Goal: Navigation & Orientation: Find specific page/section

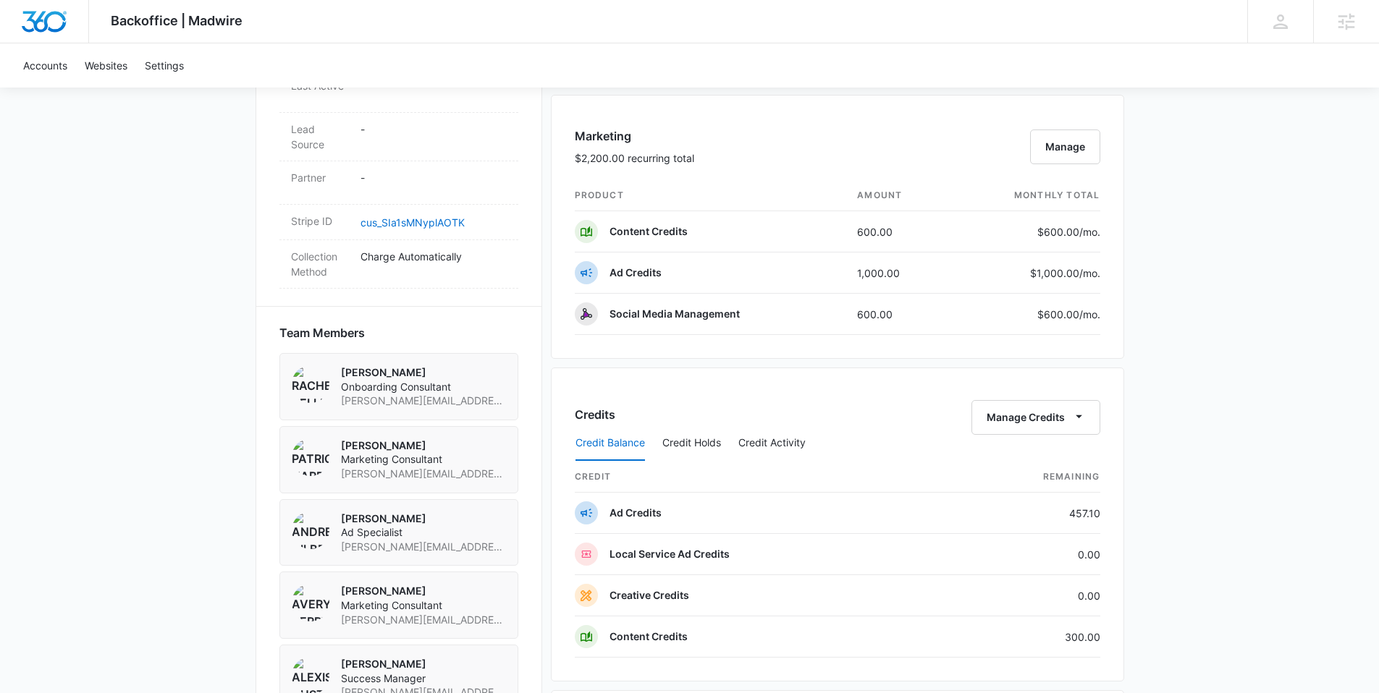
scroll to position [1183, 0]
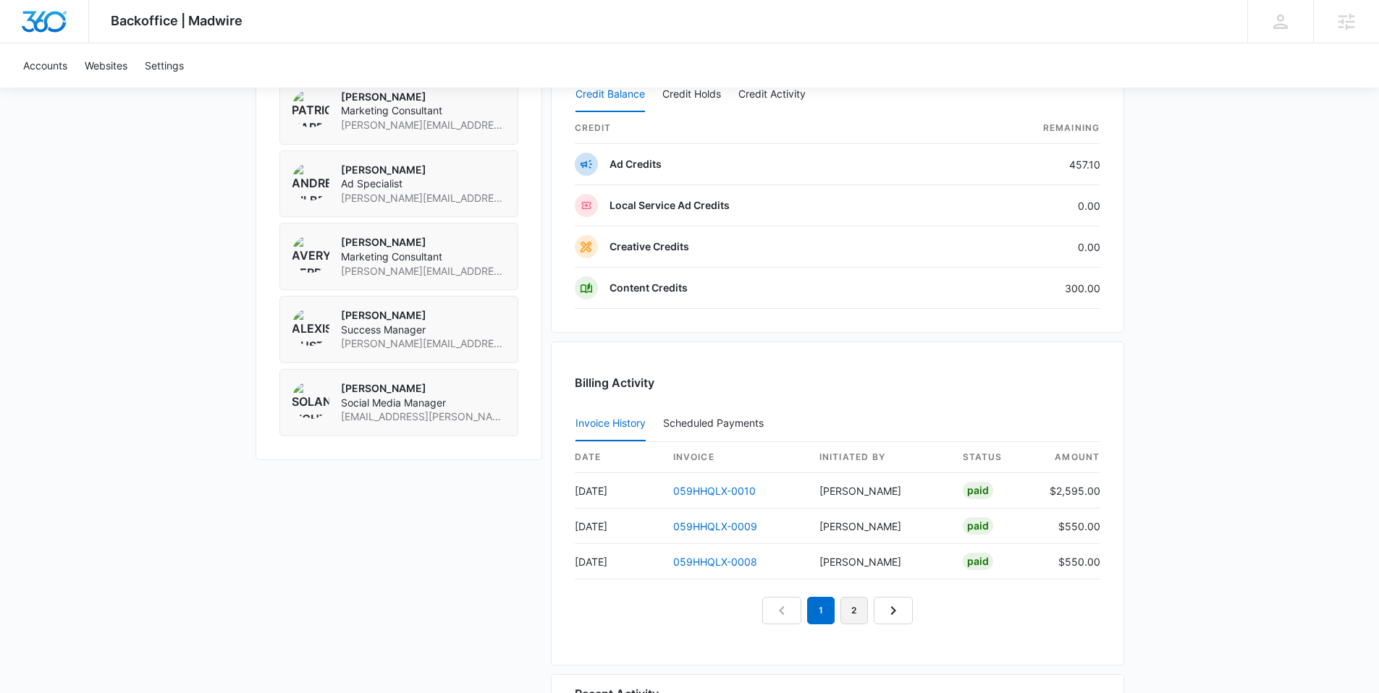
click at [853, 604] on link "2" at bounding box center [854, 611] width 28 height 28
click at [882, 615] on link "3" at bounding box center [871, 611] width 28 height 28
click at [890, 617] on link "4" at bounding box center [888, 611] width 28 height 28
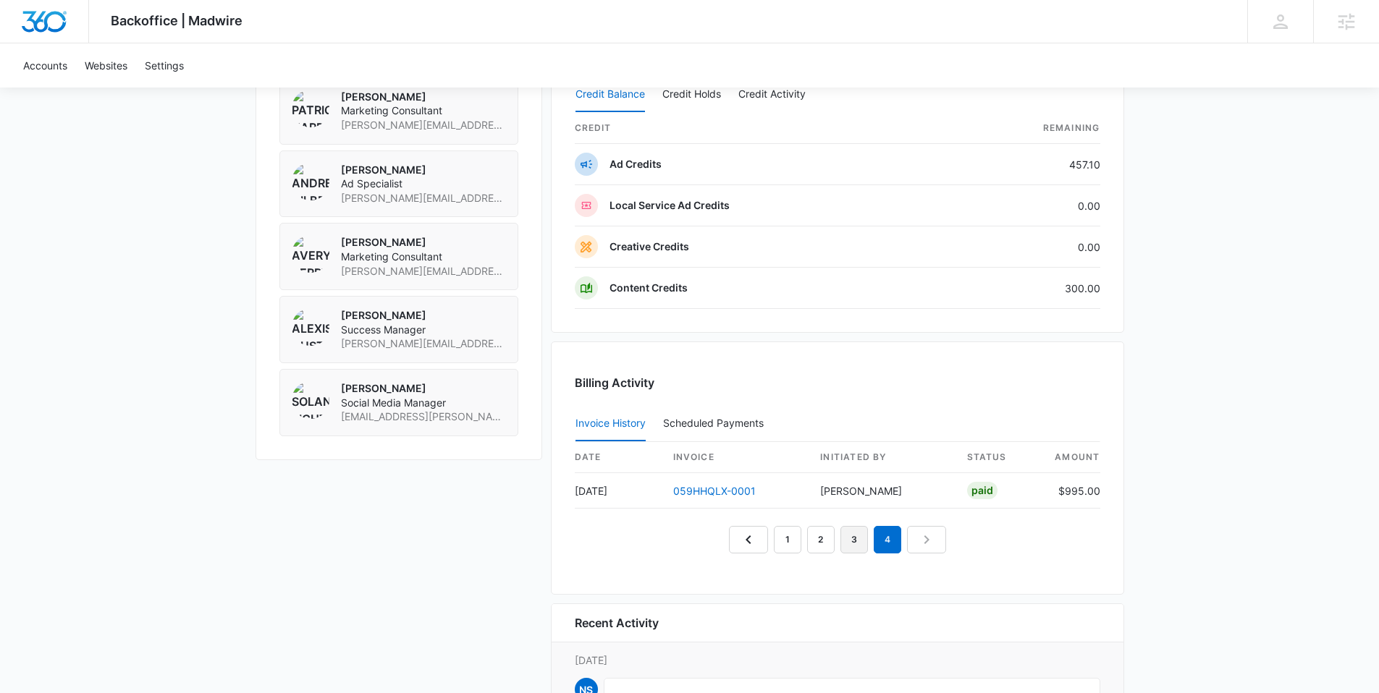
click at [857, 545] on link "3" at bounding box center [854, 540] width 28 height 28
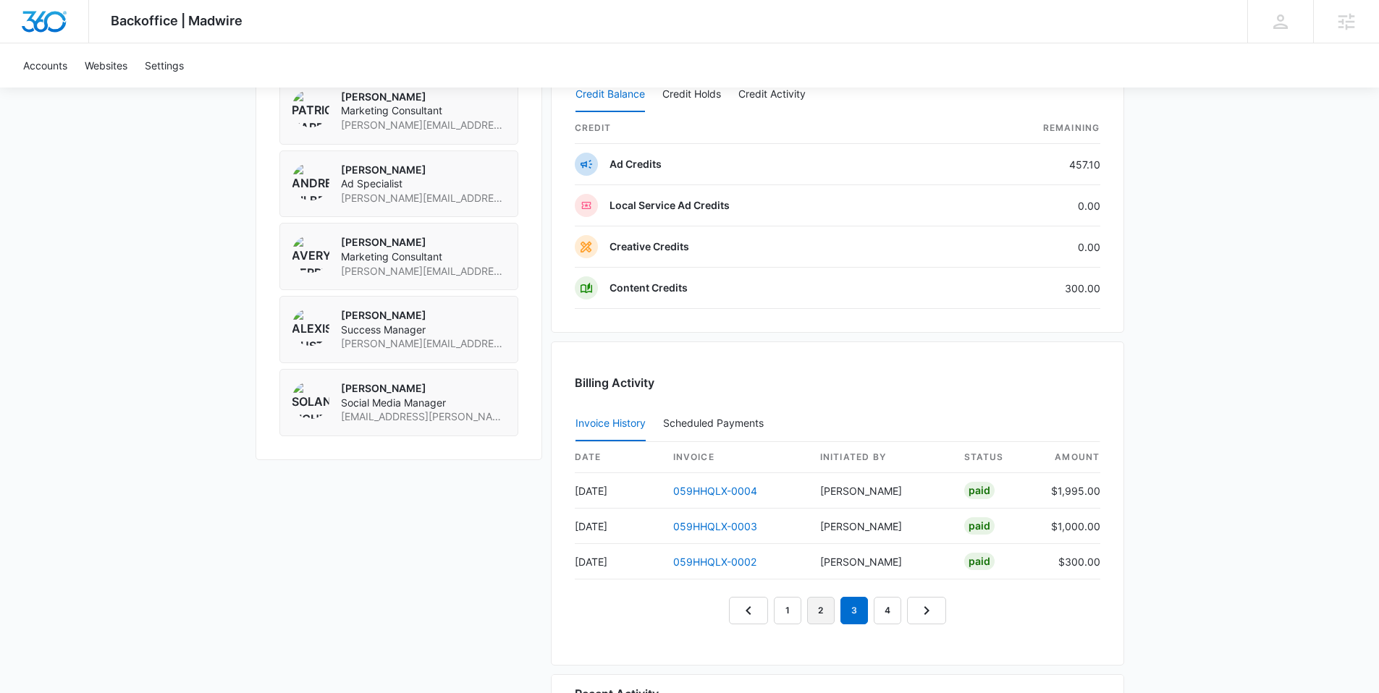
click at [827, 615] on link "2" at bounding box center [821, 611] width 28 height 28
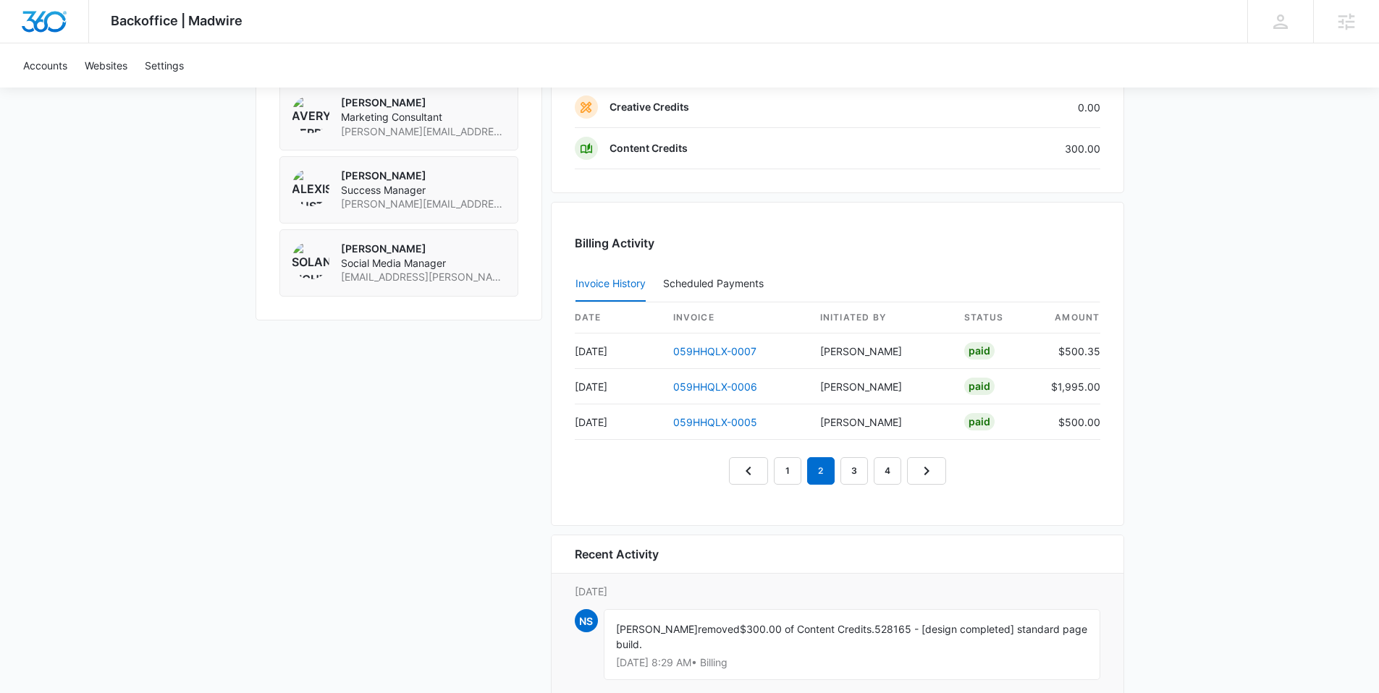
scroll to position [1404, 0]
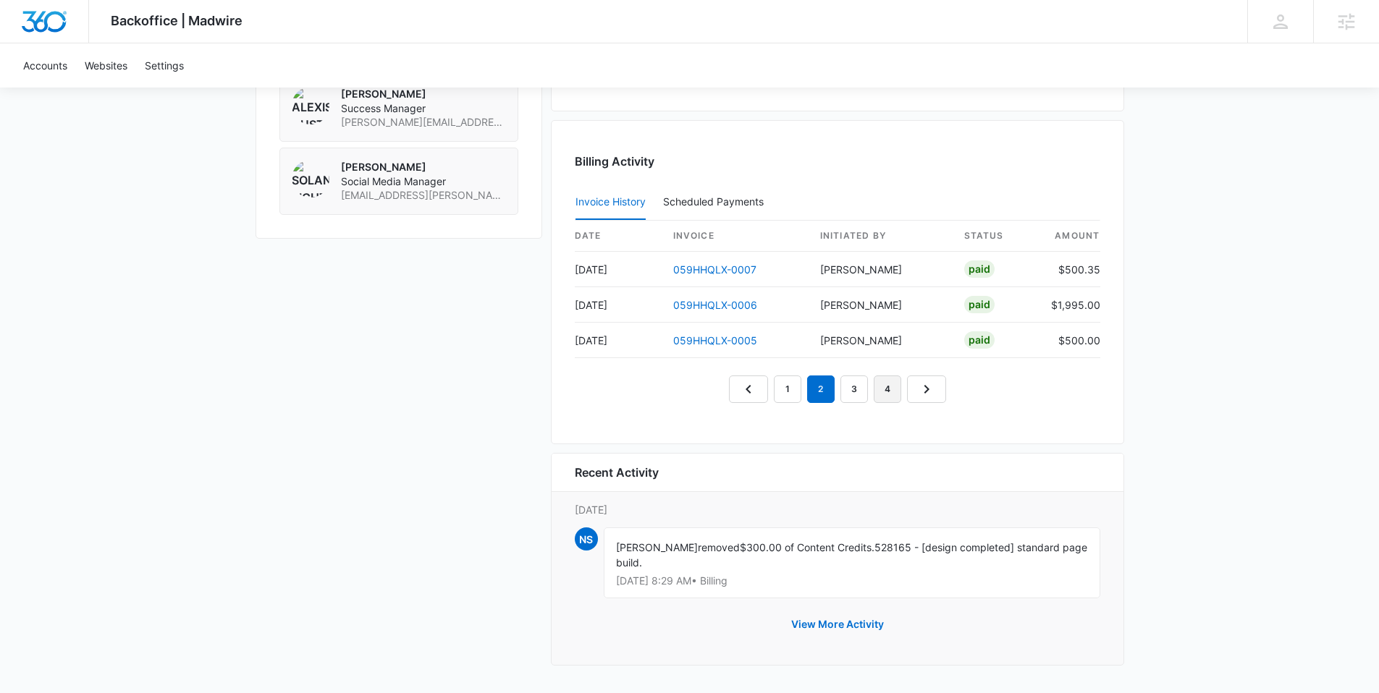
click at [892, 394] on link "4" at bounding box center [888, 390] width 28 height 28
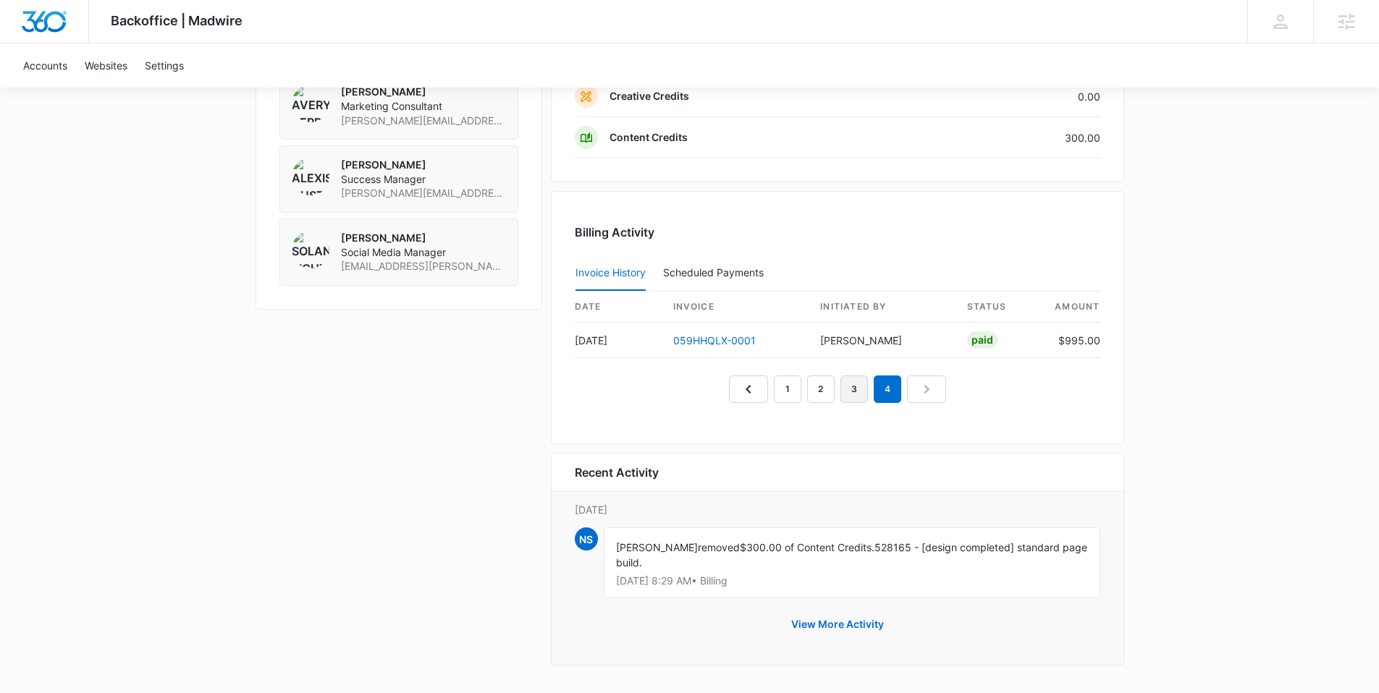
click at [850, 397] on link "3" at bounding box center [854, 390] width 28 height 28
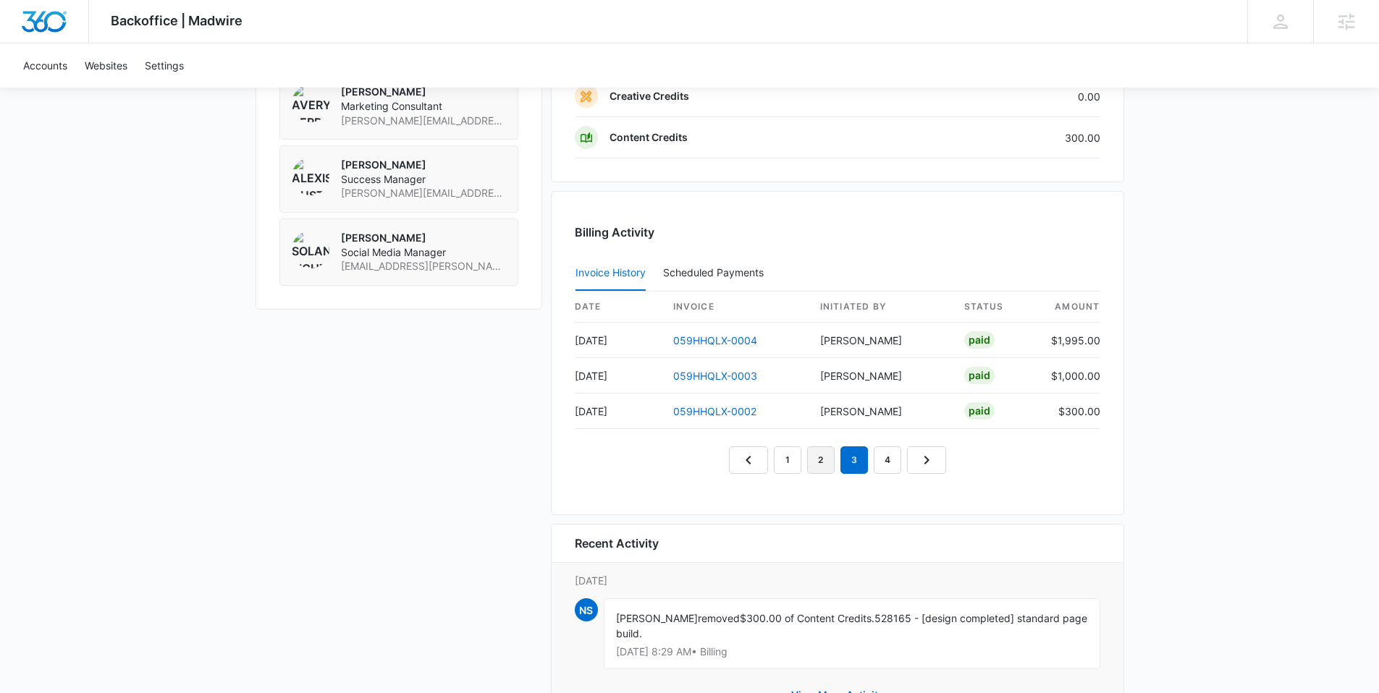
click at [813, 458] on link "2" at bounding box center [821, 461] width 28 height 28
click at [777, 454] on link "1" at bounding box center [788, 461] width 28 height 28
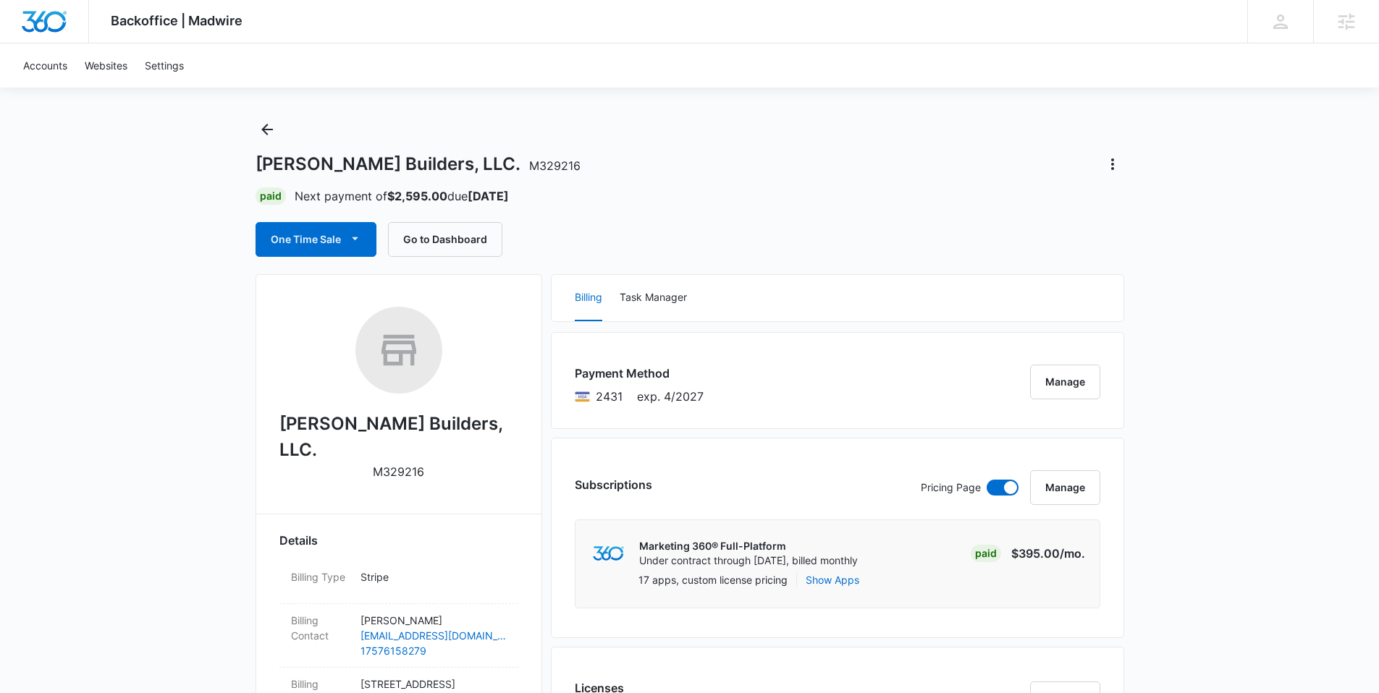
scroll to position [0, 0]
